Goal: Task Accomplishment & Management: Complete application form

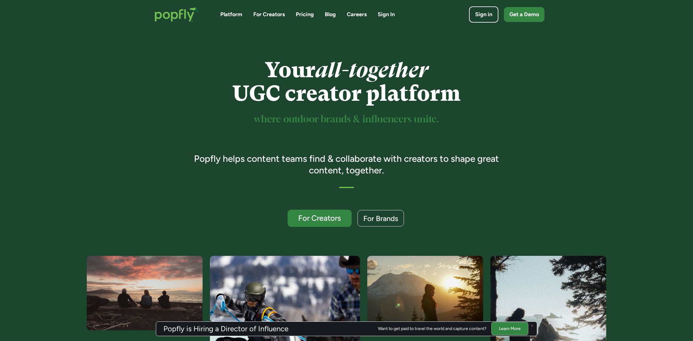
click at [321, 215] on div "For Creators" at bounding box center [319, 219] width 53 height 8
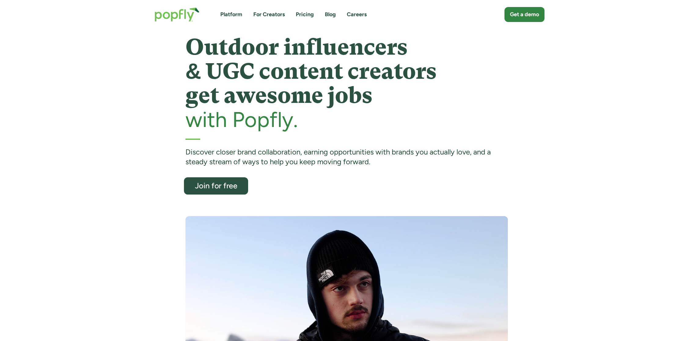
click at [216, 186] on div "Join for free" at bounding box center [216, 186] width 53 height 8
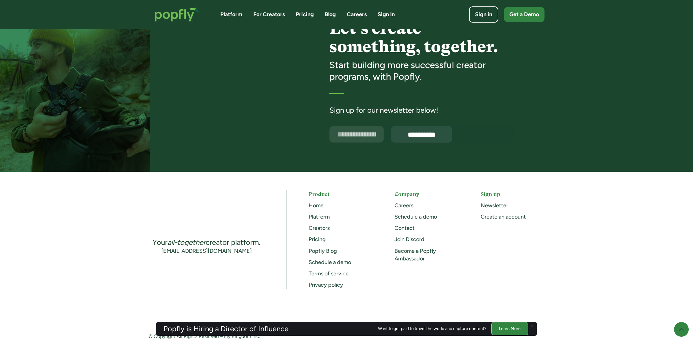
scroll to position [1531, 0]
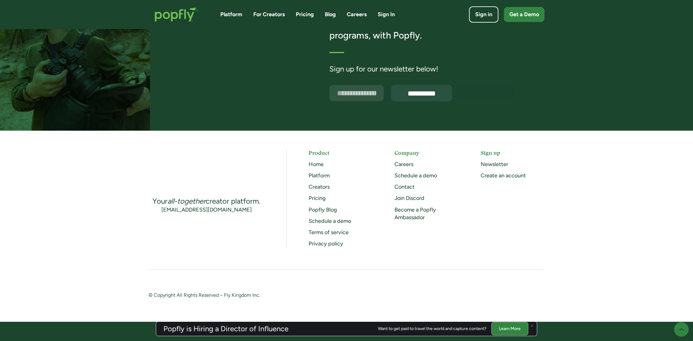
click at [232, 12] on link "Platform" at bounding box center [231, 15] width 22 height 8
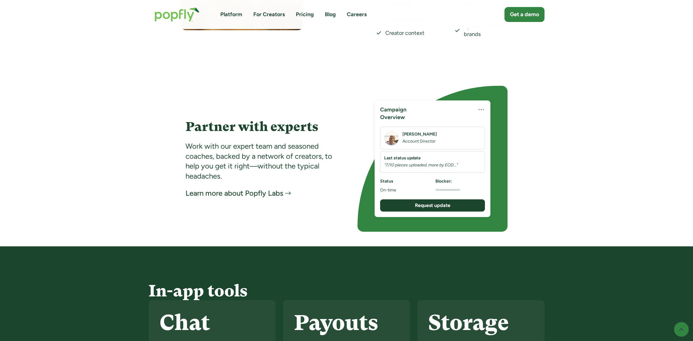
scroll to position [1150, 0]
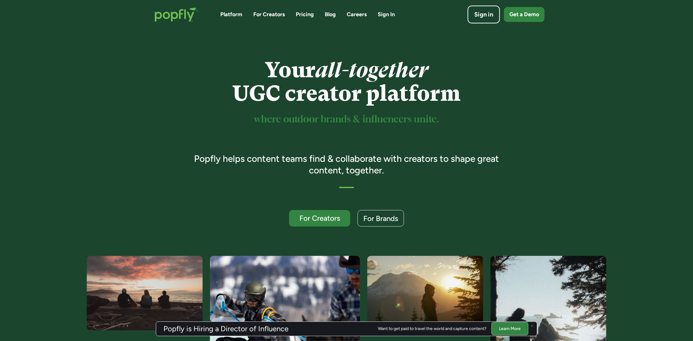
click at [480, 11] on div "Sign in" at bounding box center [483, 14] width 19 height 9
